Goal: Task Accomplishment & Management: Manage account settings

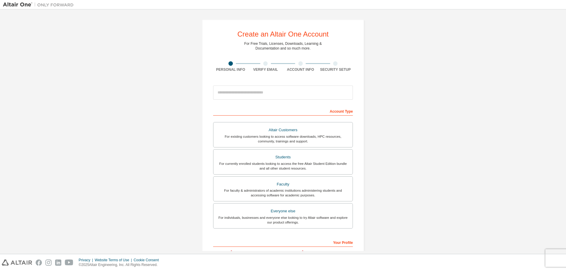
click at [459, 173] on div "Create an Altair One Account For Free Trials, Licenses, Downloads, Learning & D…" at bounding box center [283, 168] width 560 height 312
drag, startPoint x: 5, startPoint y: 1, endPoint x: 57, endPoint y: 55, distance: 75.1
click at [41, 52] on div "Create an Altair One Account For Free Trials, Licenses, Downloads, Learning & D…" at bounding box center [283, 168] width 560 height 312
